Goal: Information Seeking & Learning: Learn about a topic

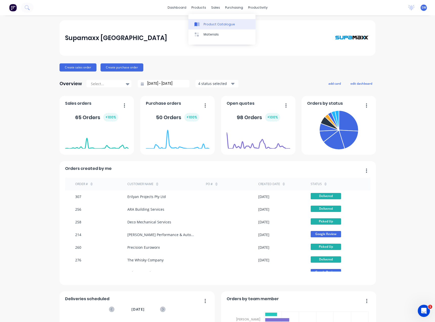
click at [209, 24] on div "Product Catalogue" at bounding box center [219, 24] width 31 height 5
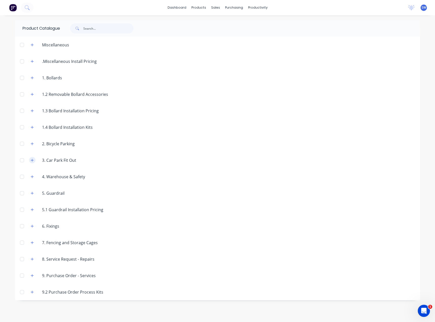
click at [32, 161] on icon "button" at bounding box center [32, 160] width 3 height 4
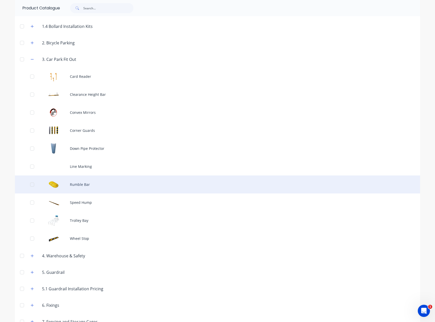
scroll to position [101, 0]
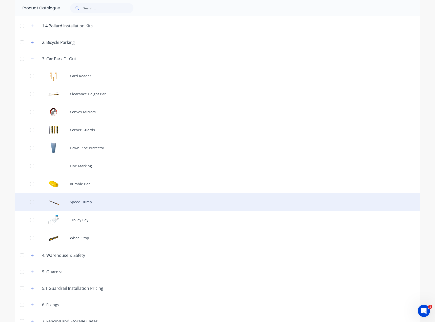
click at [85, 200] on div "Speed Hump" at bounding box center [217, 202] width 405 height 18
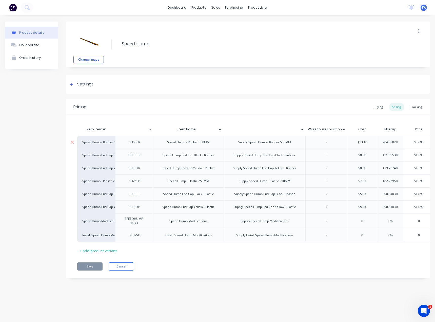
click at [199, 142] on div "Speed Hump - Rubber 500MM" at bounding box center [188, 142] width 51 height 7
click at [256, 149] on div "Supply Speed Hump End Cap Black - Rubber" at bounding box center [265, 154] width 82 height 13
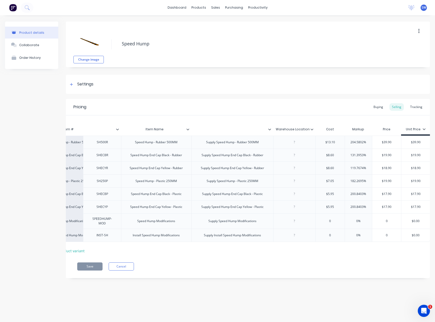
scroll to position [0, 32]
type textarea "x"
click at [84, 45] on img at bounding box center [88, 40] width 25 height 25
click at [181, 8] on link "dashboard" at bounding box center [177, 8] width 24 height 8
